Goal: Task Accomplishment & Management: Manage account settings

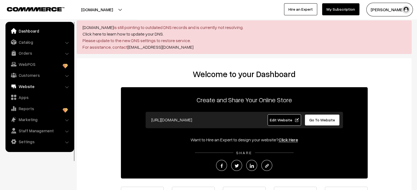
click at [23, 87] on link "Website" at bounding box center [39, 87] width 65 height 10
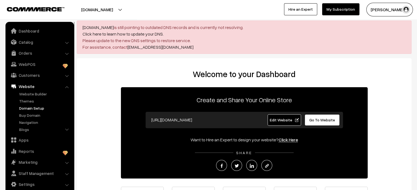
click at [37, 109] on link "Domain Setup" at bounding box center [45, 109] width 54 height 6
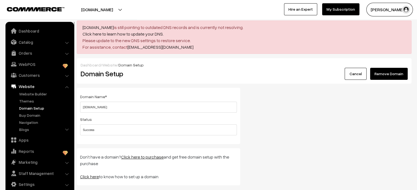
click at [396, 78] on button "Remove Domain" at bounding box center [389, 74] width 38 height 12
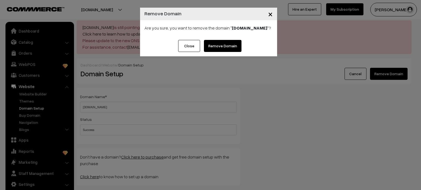
click at [228, 47] on link "Remove Domain" at bounding box center [223, 46] width 38 height 12
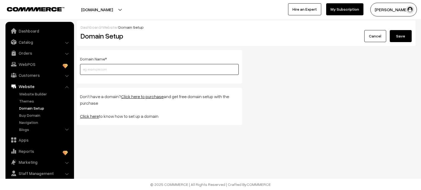
click at [109, 66] on input "text" at bounding box center [159, 69] width 159 height 11
paste input "[DOMAIN_NAME]"
type input "[DOMAIN_NAME]"
click at [408, 36] on button "Save" at bounding box center [401, 36] width 22 height 12
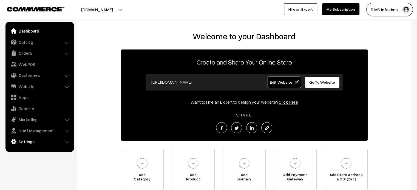
click at [30, 141] on link "Settings" at bounding box center [39, 142] width 65 height 10
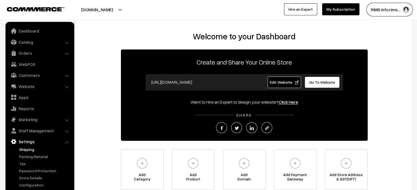
click at [30, 151] on link "Shipping" at bounding box center [45, 150] width 54 height 6
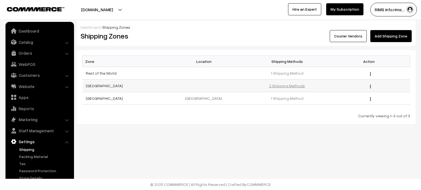
click at [289, 84] on link "2 Shipping Methods" at bounding box center [287, 86] width 36 height 5
click at [90, 97] on link "[GEOGRAPHIC_DATA]" at bounding box center [104, 98] width 37 height 5
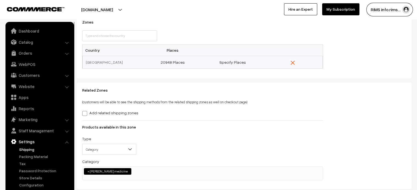
scroll to position [68, 0]
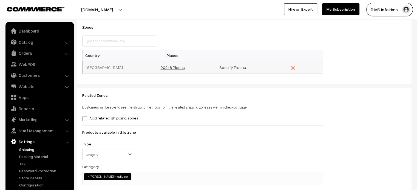
click at [170, 66] on link "20948 Places" at bounding box center [172, 67] width 24 height 5
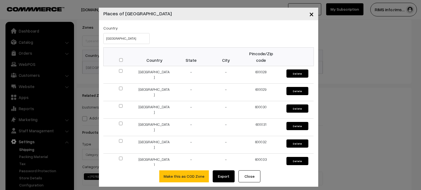
click at [311, 13] on span "×" at bounding box center [311, 14] width 5 height 10
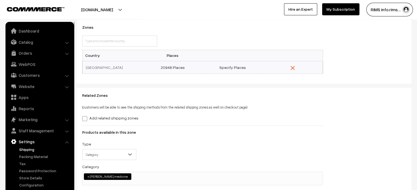
scroll to position [0, 0]
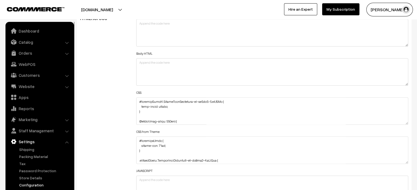
scroll to position [420, 0]
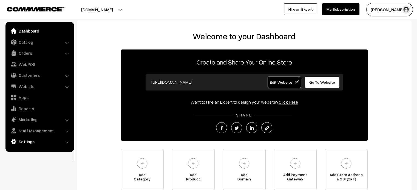
click at [32, 143] on link "Settings" at bounding box center [39, 142] width 65 height 10
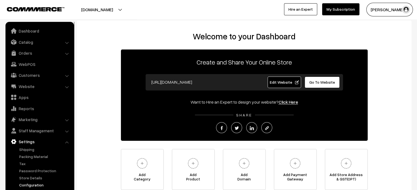
click at [35, 185] on link "Configuration" at bounding box center [45, 186] width 54 height 6
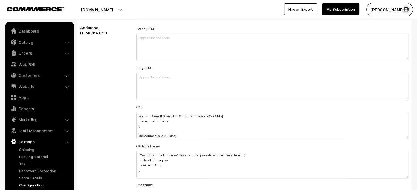
scroll to position [617, 0]
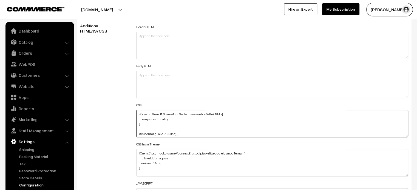
click at [169, 120] on textarea at bounding box center [272, 123] width 272 height 27
paste textarea "margin-top: 15px;"
click at [144, 123] on textarea at bounding box center [272, 123] width 272 height 27
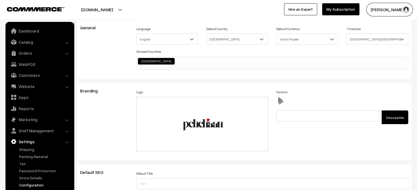
scroll to position [0, 0]
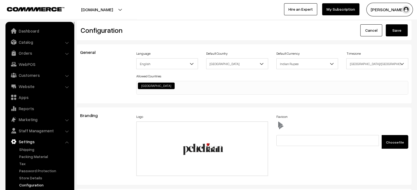
type textarea "#productType1 .StyledBaseComponent-sc-kg5aa9-0.kuMDAb { text-align: center; mar…"
click at [395, 29] on button "Save" at bounding box center [397, 30] width 22 height 12
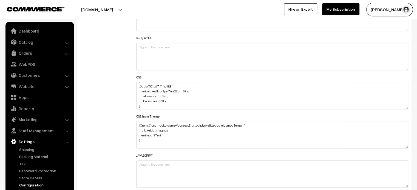
scroll to position [829, 0]
drag, startPoint x: 140, startPoint y: 90, endPoint x: 178, endPoint y: 101, distance: 39.6
click at [178, 101] on textarea at bounding box center [272, 95] width 272 height 27
paste textarea "border-radius: 0px 0px 51px 51px; margin-bottom: 7px;"
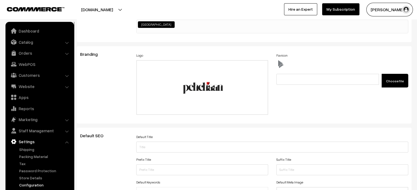
scroll to position [0, 0]
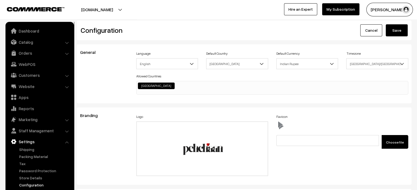
type textarea "#productType1 .StyledBaseComponent-sc-kg5aa9-0.kuMDAb { text-align: center; mar…"
click at [399, 31] on button "Save" at bounding box center [397, 30] width 22 height 12
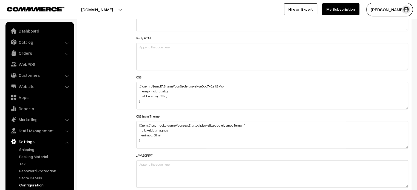
scroll to position [819, 0]
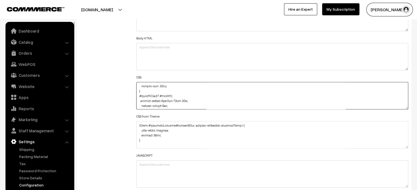
click at [140, 99] on textarea at bounding box center [272, 95] width 272 height 27
drag, startPoint x: 139, startPoint y: 89, endPoint x: 168, endPoint y: 99, distance: 31.0
click at [168, 99] on textarea at bounding box center [272, 95] width 272 height 27
paste textarea "border-radius: 0px 0px 51px 51px; margin-bottom: 6px; margin-top: -15px; width:…"
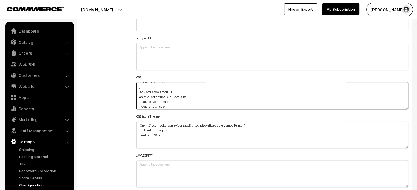
scroll to position [826, 0]
click at [137, 93] on textarea at bounding box center [272, 95] width 272 height 27
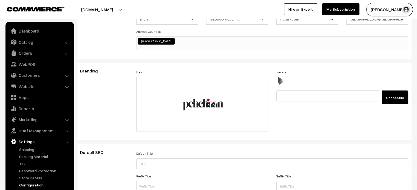
scroll to position [0, 0]
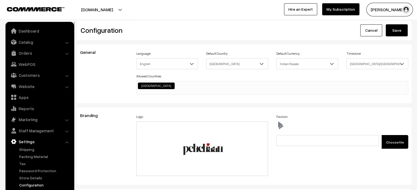
type textarea "#productType1 .StyledBaseComponent-sc-kg5aa9-0.kuMDAb { text-align: center; mar…"
click at [399, 35] on button "Save" at bounding box center [397, 30] width 22 height 12
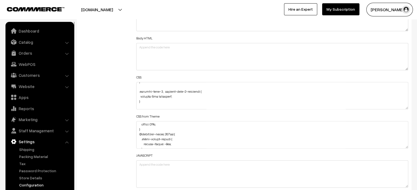
scroll to position [968, 0]
click at [162, 94] on textarea at bounding box center [272, 95] width 272 height 27
click at [158, 92] on textarea at bounding box center [272, 94] width 272 height 27
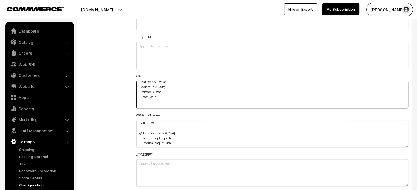
paste textarea "!important"
click at [153, 97] on textarea at bounding box center [272, 94] width 272 height 27
paste textarea "!important"
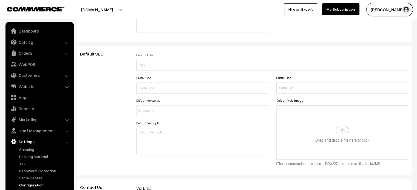
scroll to position [0, 0]
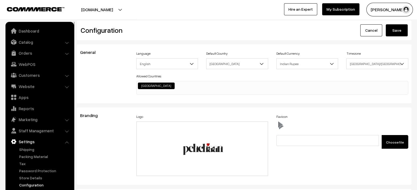
type textarea "#productType1 .StyledBaseComponent-sc-kg5aa9-0.kuMDAb { text-align: center; mar…"
click at [398, 32] on button "Save" at bounding box center [397, 30] width 22 height 12
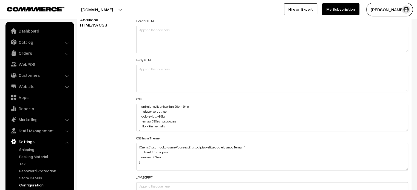
scroll to position [835, 0]
drag, startPoint x: 141, startPoint y: 123, endPoint x: 174, endPoint y: 125, distance: 33.0
click at [174, 125] on textarea at bounding box center [272, 117] width 272 height 27
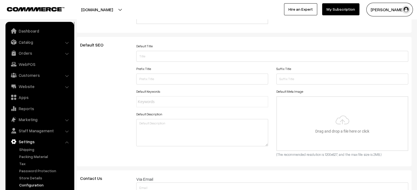
scroll to position [0, 0]
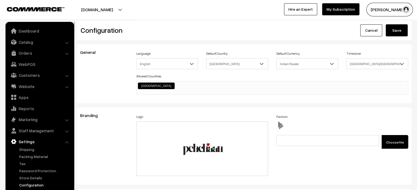
type textarea "#productType1 .StyledBaseComponent-sc-kg5aa9-0.kuMDAb { text-align: center; mar…"
click at [400, 31] on button "Save" at bounding box center [397, 30] width 22 height 12
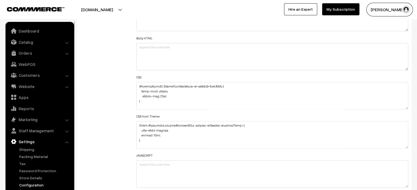
scroll to position [819, 0]
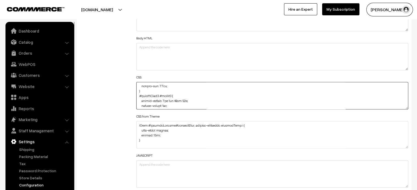
click at [164, 105] on textarea at bounding box center [272, 95] width 272 height 27
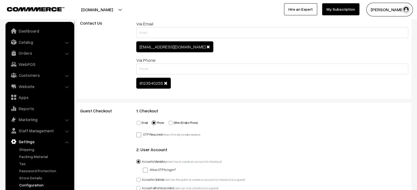
scroll to position [0, 0]
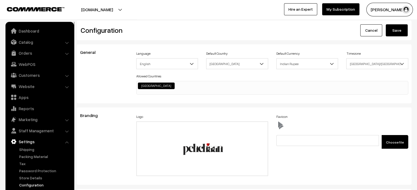
type textarea "#productType1 .StyledBaseComponent-sc-kg5aa9-0.kuMDAb { text-align: center; mar…"
click at [398, 30] on button "Save" at bounding box center [397, 30] width 22 height 12
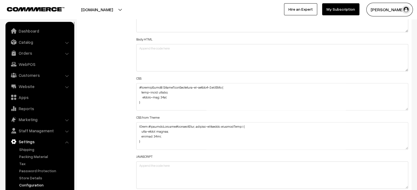
scroll to position [635, 0]
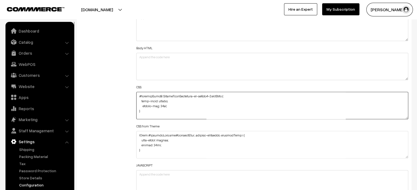
click at [138, 96] on textarea at bounding box center [272, 105] width 272 height 27
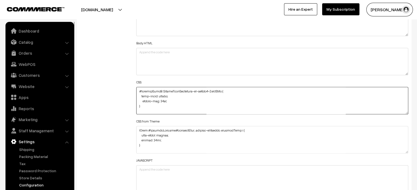
scroll to position [645, 0]
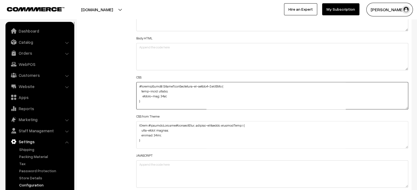
paste textarea "#video-slider video { object-fit: cover !important; object-position: top; }"
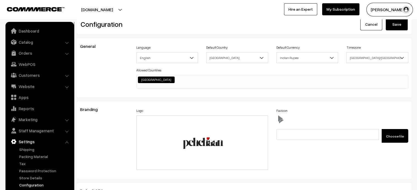
scroll to position [0, 0]
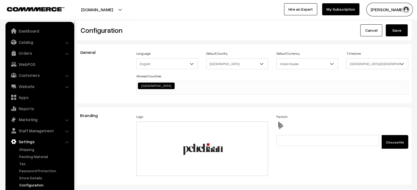
type textarea "#video-slider video { object-fit: cover !important; object-position: top; } #pr…"
click at [397, 35] on button "Save" at bounding box center [397, 30] width 22 height 12
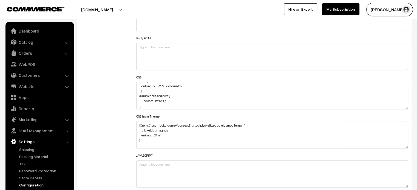
scroll to position [1110, 0]
click at [163, 101] on textarea at bounding box center [272, 95] width 272 height 27
type textarea "#video-slider video { object-fit: cover !important; object-position: top; } #pr…"
click at [160, 104] on textarea at bounding box center [272, 95] width 272 height 27
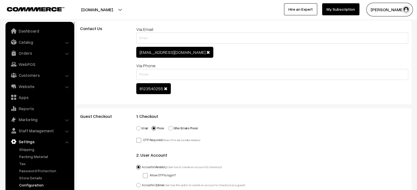
scroll to position [0, 0]
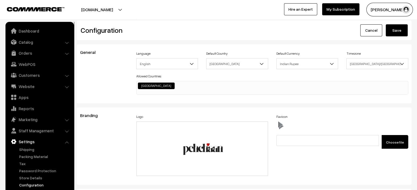
click at [402, 29] on button "Save" at bounding box center [397, 30] width 22 height 12
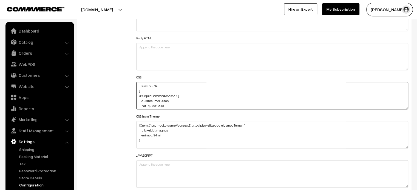
click at [161, 101] on textarea at bounding box center [272, 95] width 272 height 27
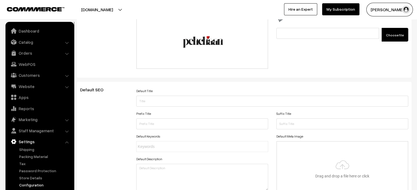
scroll to position [0, 0]
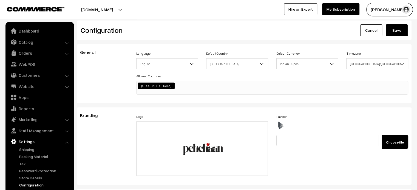
type textarea "#video-slider video { object-fit: cover !important; object-position: top; } #pr…"
click at [398, 33] on button "Save" at bounding box center [397, 30] width 22 height 12
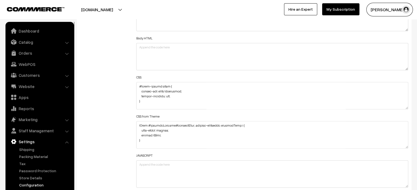
scroll to position [706, 0]
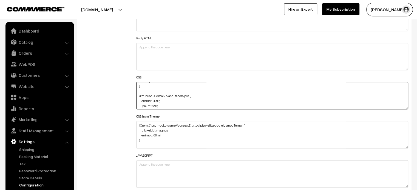
click at [153, 105] on textarea at bounding box center [272, 95] width 272 height 27
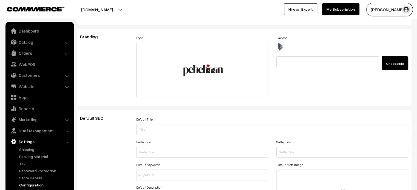
scroll to position [0, 0]
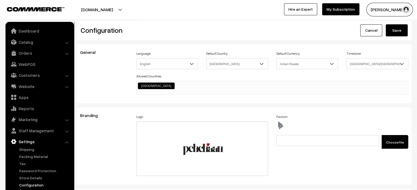
type textarea "#video-slider video { object-fit: cover !important; object-position: top; } #pr…"
click at [396, 29] on button "Save" at bounding box center [397, 30] width 22 height 12
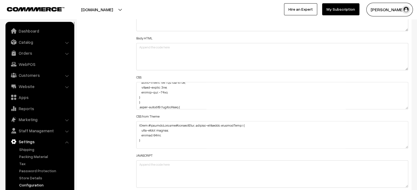
scroll to position [862, 0]
drag, startPoint x: 141, startPoint y: 91, endPoint x: 172, endPoint y: 92, distance: 31.5
click at [172, 92] on textarea at bounding box center [272, 95] width 272 height 27
paste textarea "margin-top: -15px; width: 303px; left: -9"
click at [141, 96] on textarea at bounding box center [272, 95] width 272 height 27
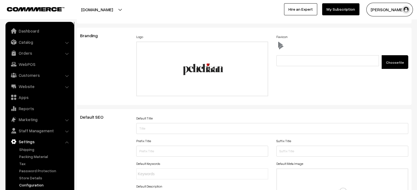
scroll to position [0, 0]
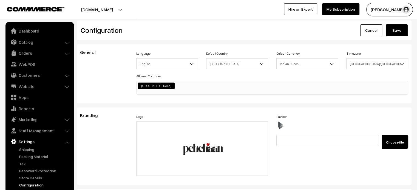
type textarea "#video-slider video { object-fit: cover !important; object-position: top; } #pr…"
click at [398, 28] on button "Save" at bounding box center [397, 30] width 22 height 12
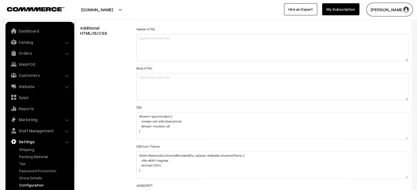
scroll to position [617, 0]
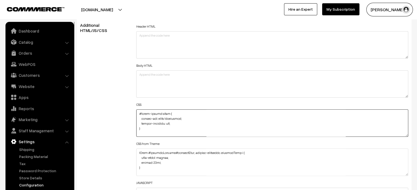
click at [139, 115] on textarea at bounding box center [272, 123] width 272 height 27
paste textarea "button#button2 { margin-bottom: 8px !important; }"
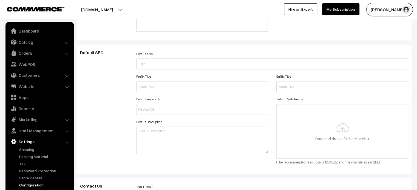
scroll to position [0, 0]
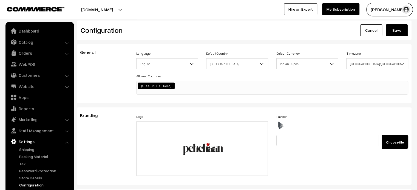
type textarea "button#button2 { margin-bottom: 8px !important; } #video-slider video { object-…"
click at [397, 33] on button "Save" at bounding box center [397, 30] width 22 height 12
